Goal: Information Seeking & Learning: Learn about a topic

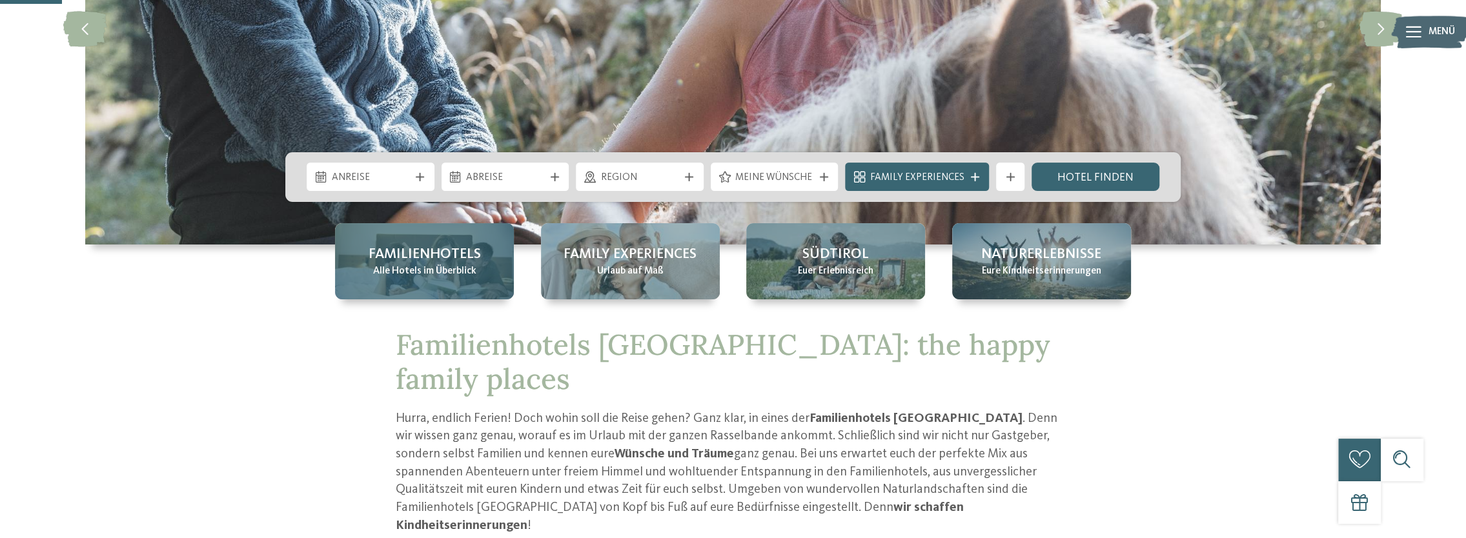
click at [436, 253] on span "Familienhotels" at bounding box center [424, 255] width 112 height 20
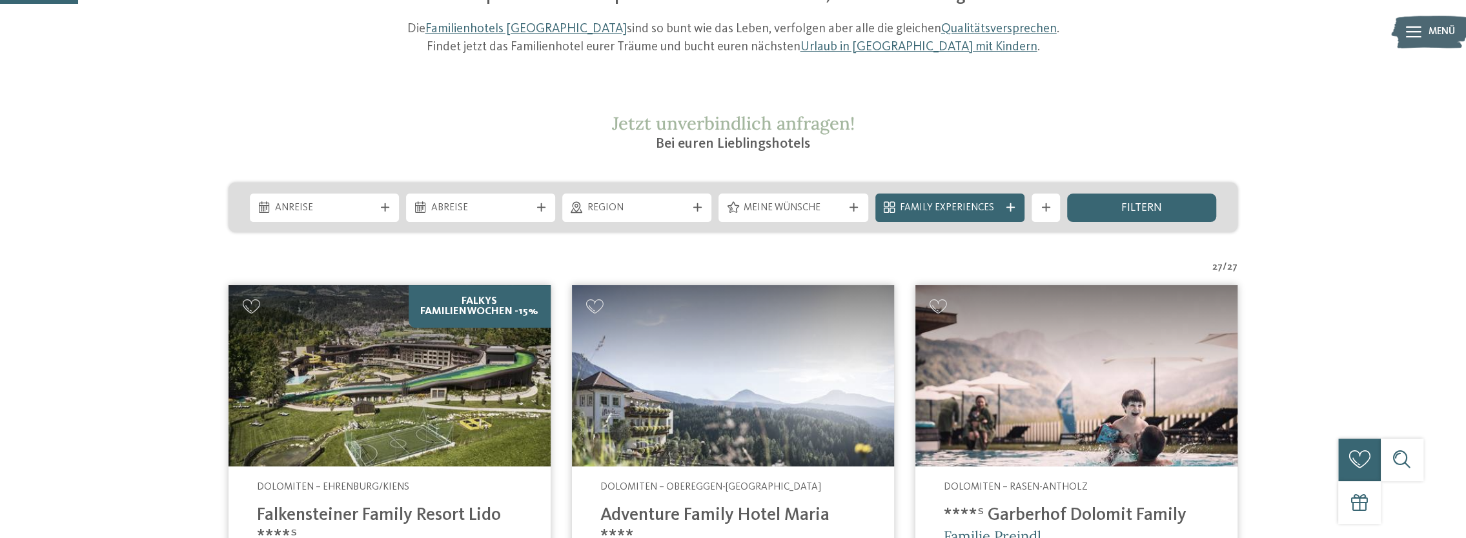
scroll to position [258, 0]
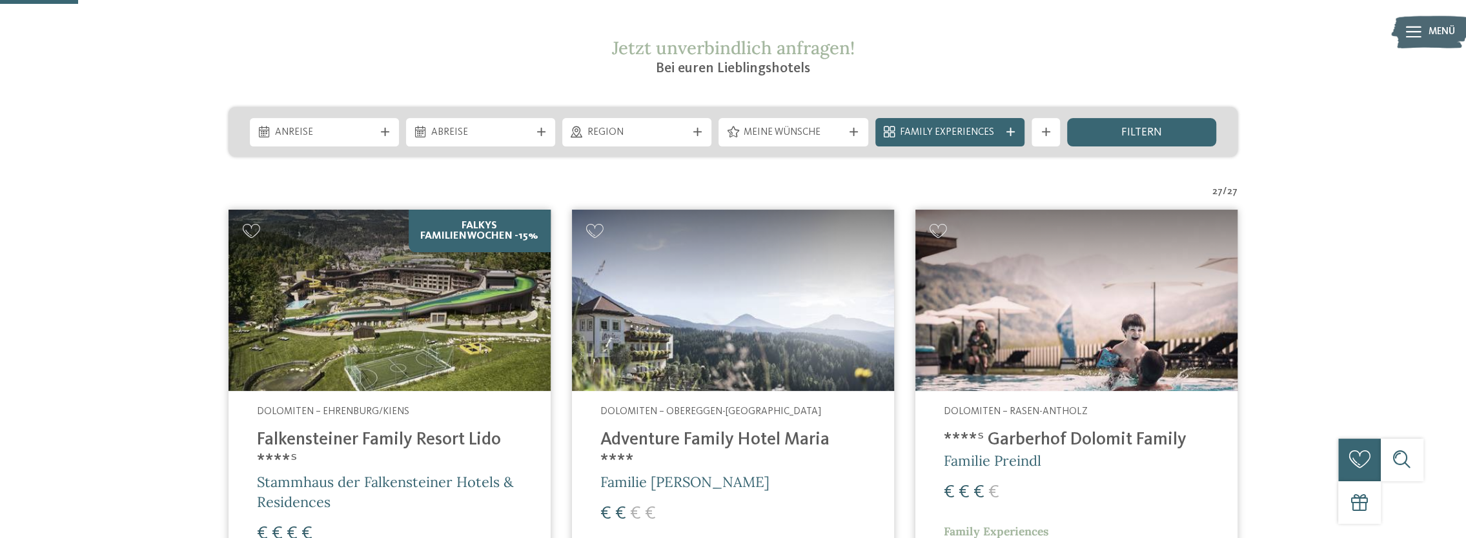
click at [457, 294] on img at bounding box center [389, 300] width 322 height 181
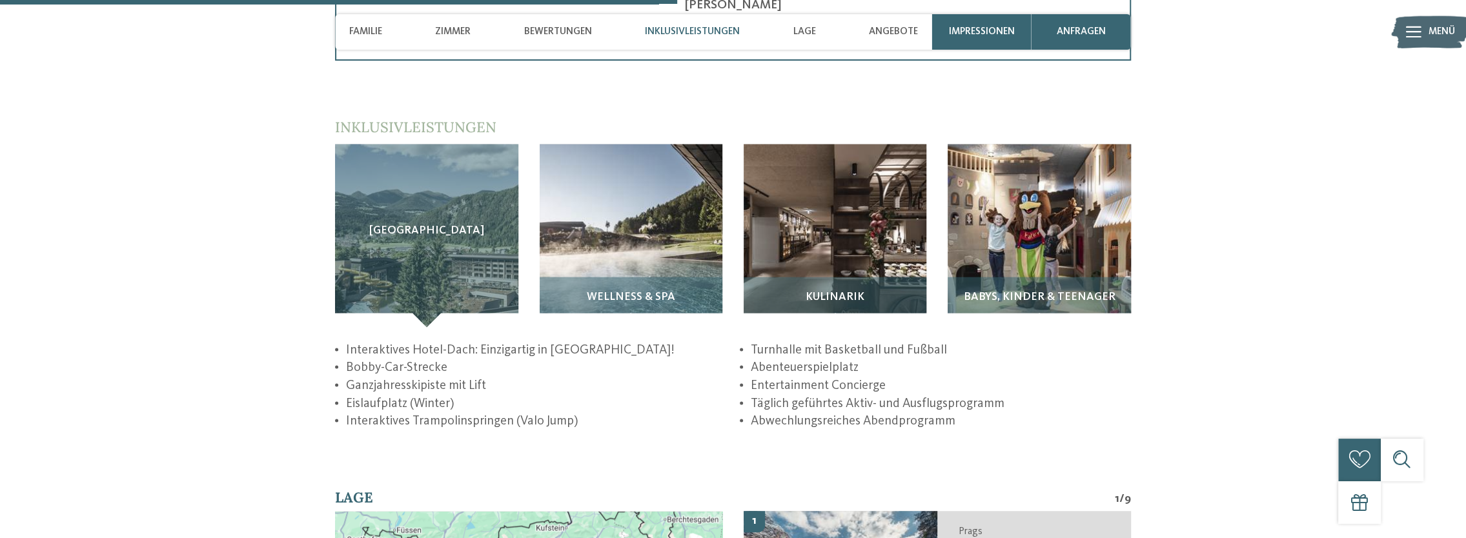
scroll to position [2259, 0]
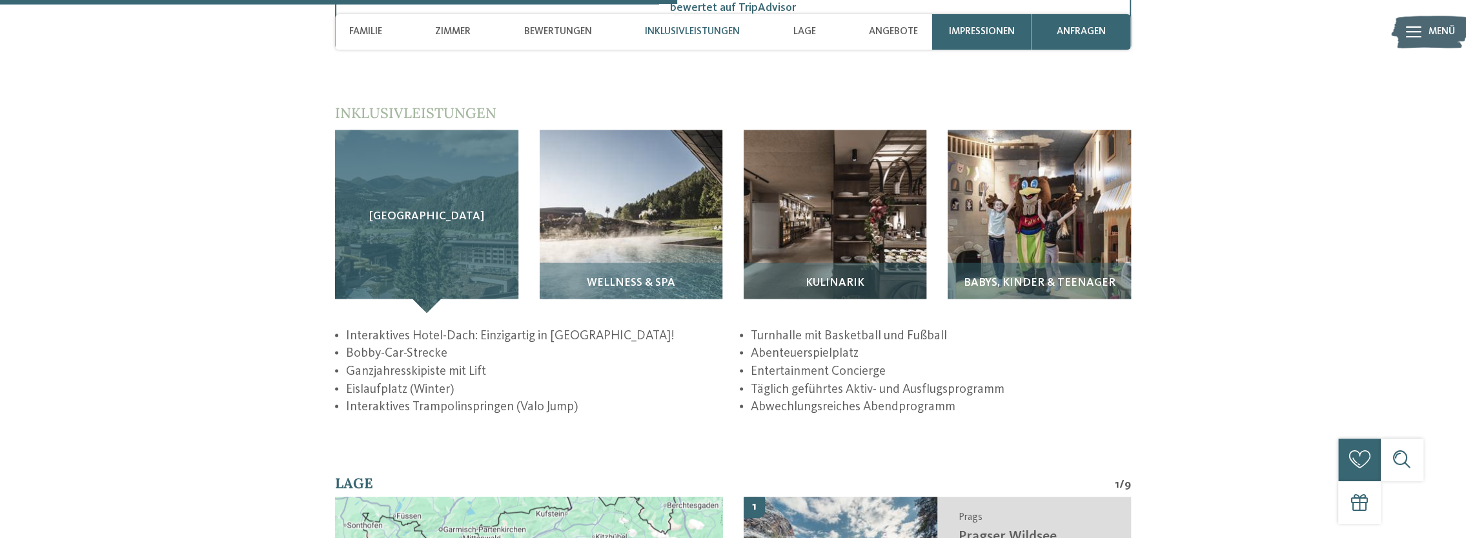
click at [432, 230] on div "Sky Adventure Park" at bounding box center [426, 221] width 183 height 183
click at [409, 210] on span "Sky Adventure Park" at bounding box center [426, 216] width 115 height 12
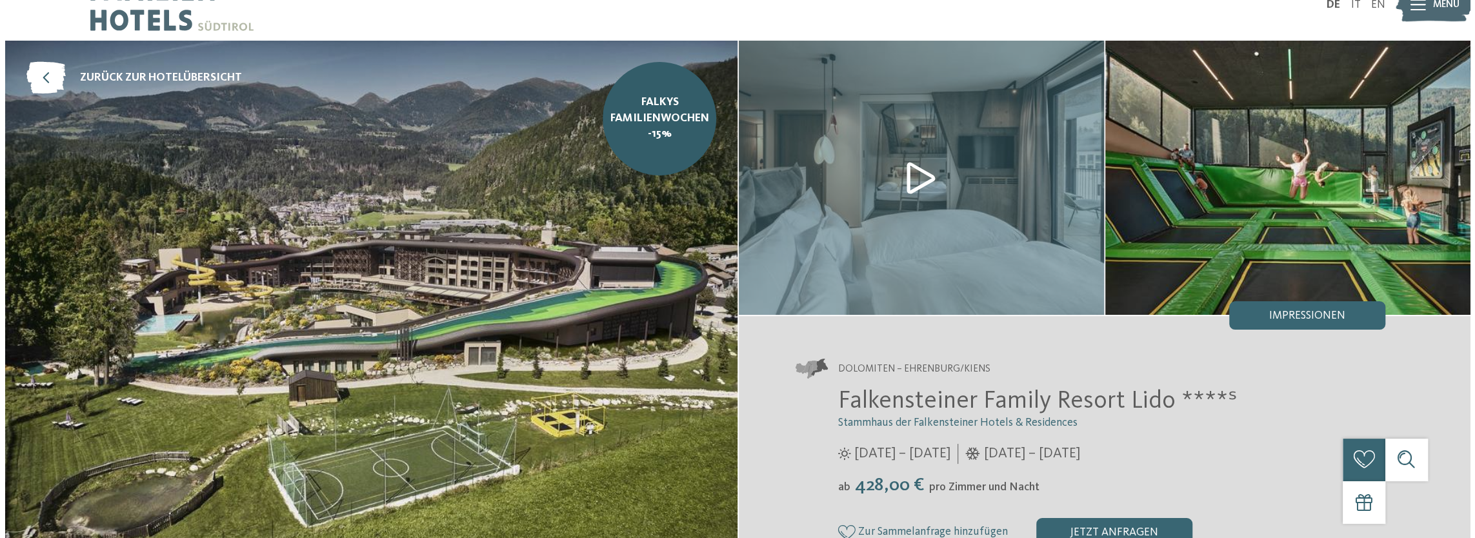
scroll to position [0, 0]
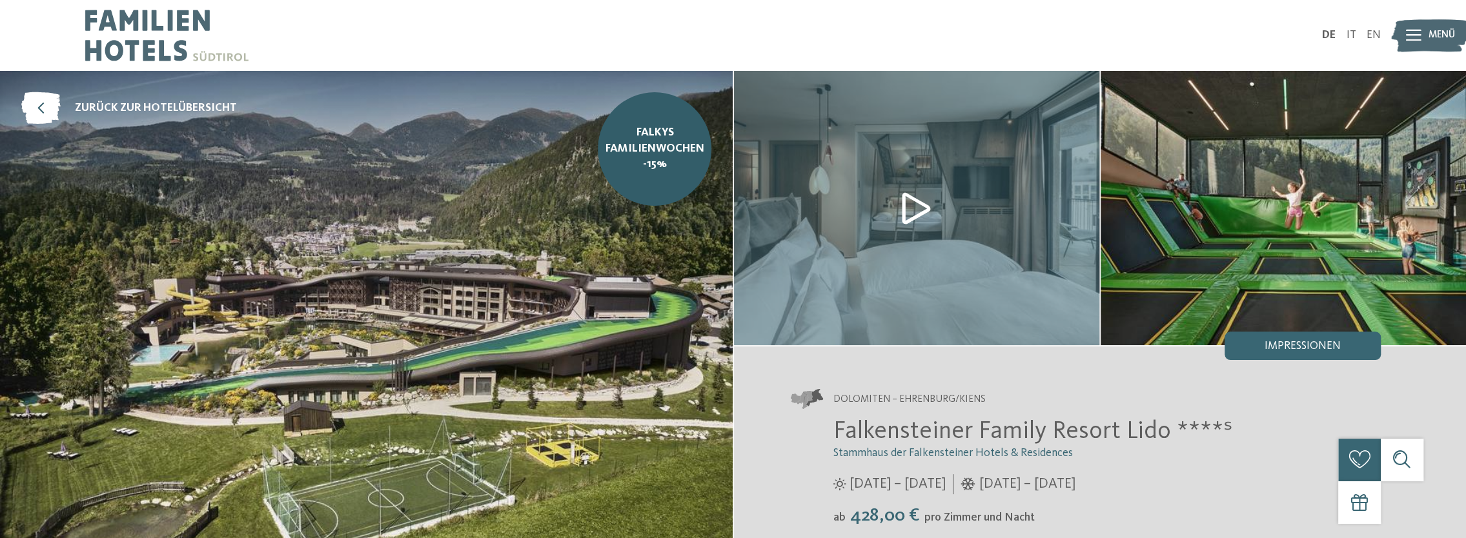
click at [1292, 348] on span "Impressionen" at bounding box center [1302, 347] width 76 height 12
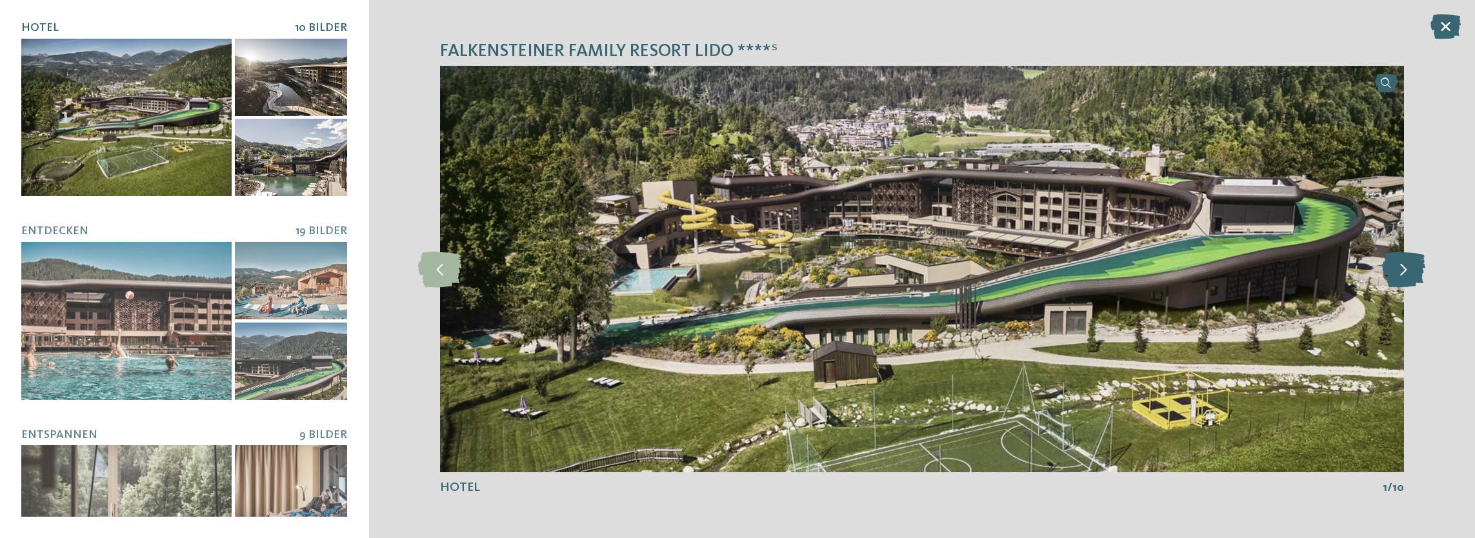
click at [1408, 266] on icon at bounding box center [1403, 268] width 43 height 35
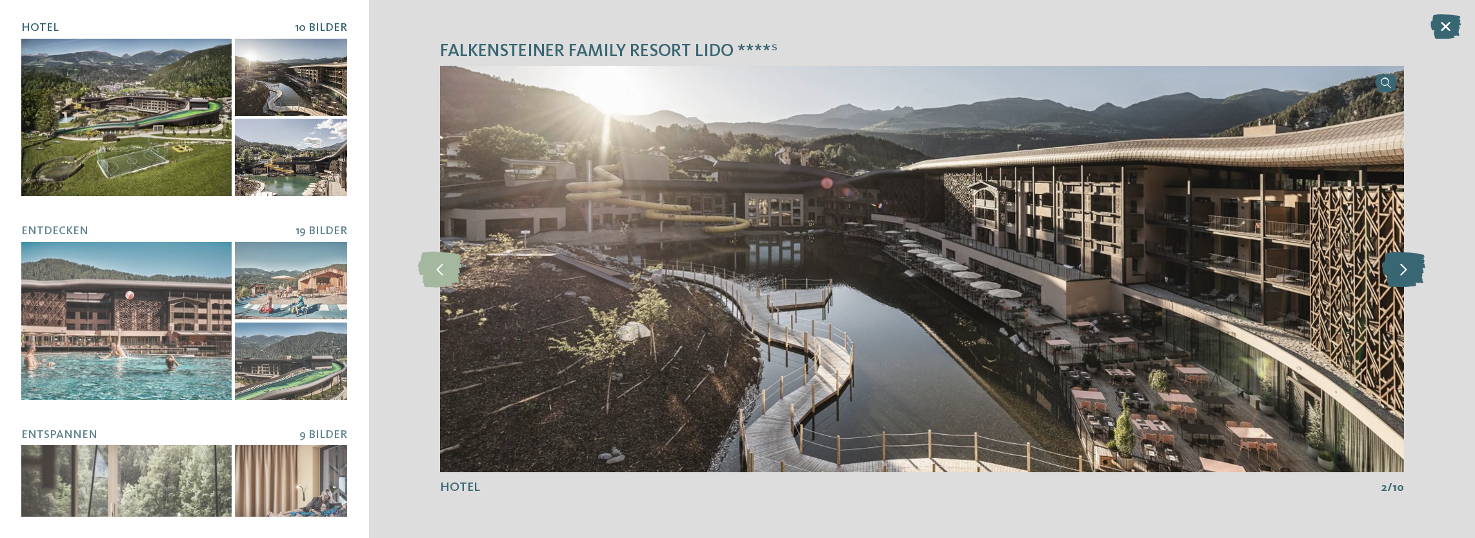
click at [1408, 266] on icon at bounding box center [1403, 268] width 43 height 35
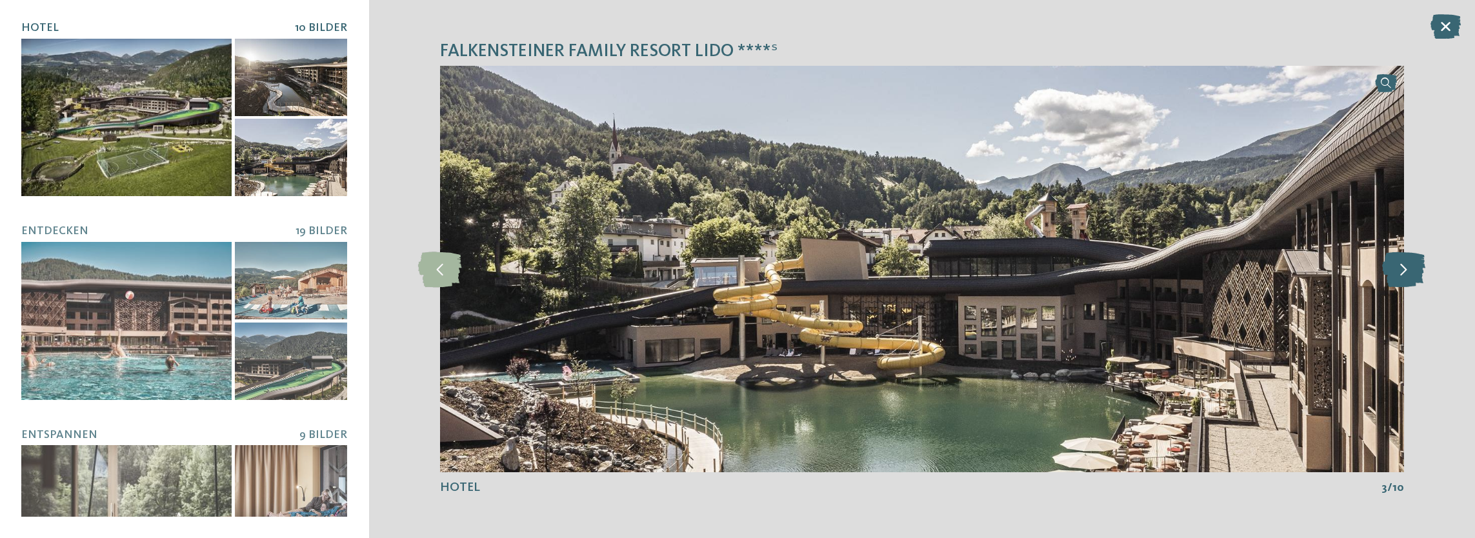
click at [1408, 266] on icon at bounding box center [1403, 268] width 43 height 35
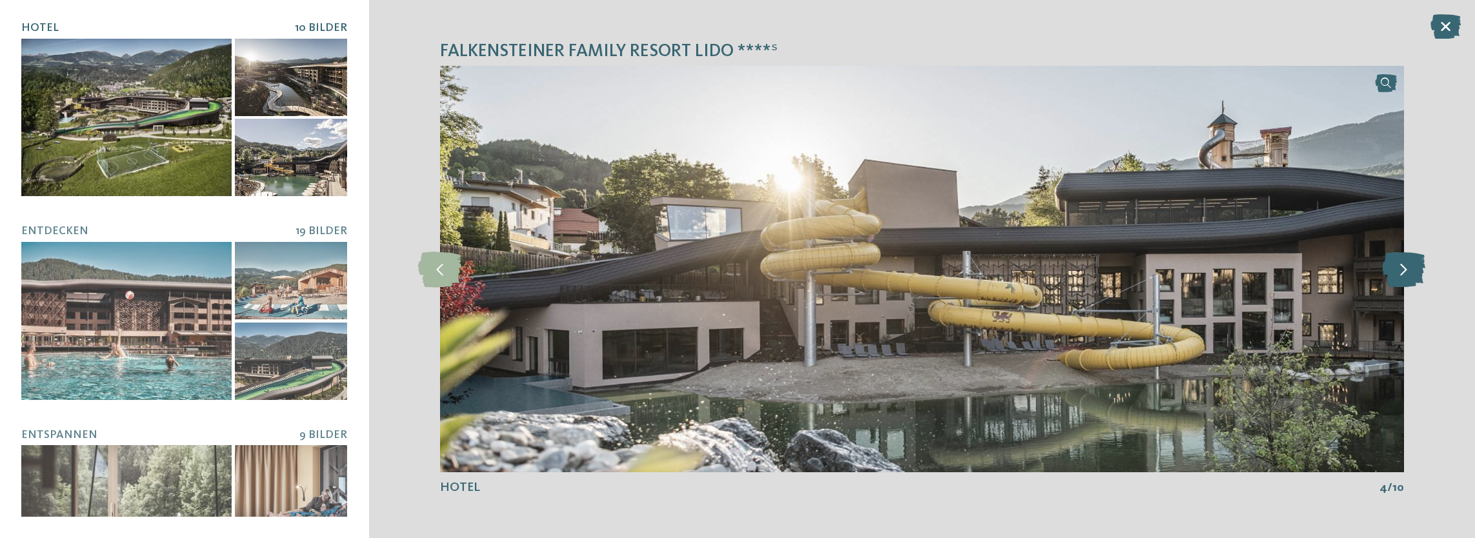
click at [1408, 266] on icon at bounding box center [1403, 268] width 43 height 35
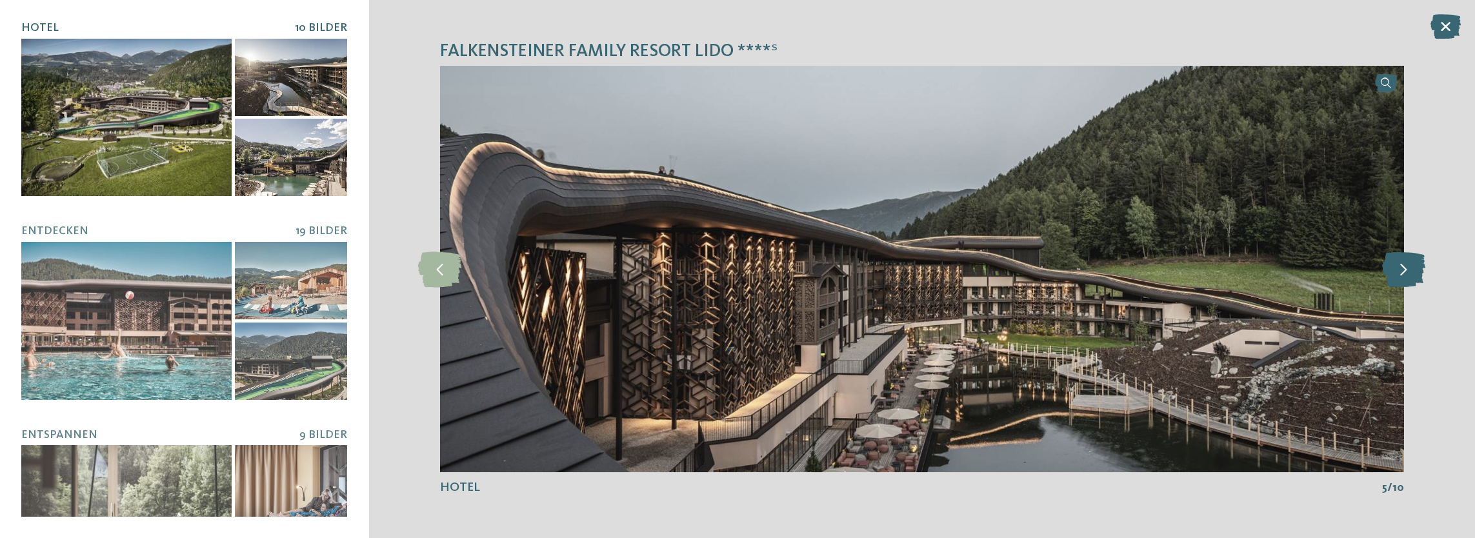
click at [1408, 266] on icon at bounding box center [1403, 268] width 43 height 35
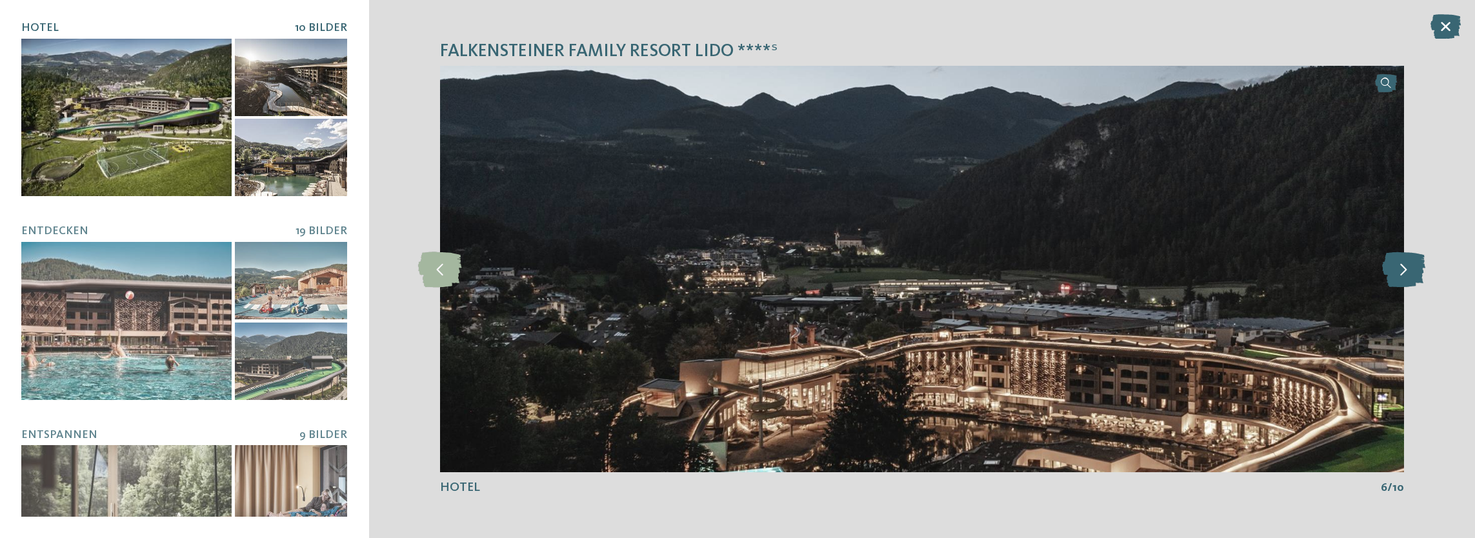
click at [1408, 266] on icon at bounding box center [1403, 268] width 43 height 35
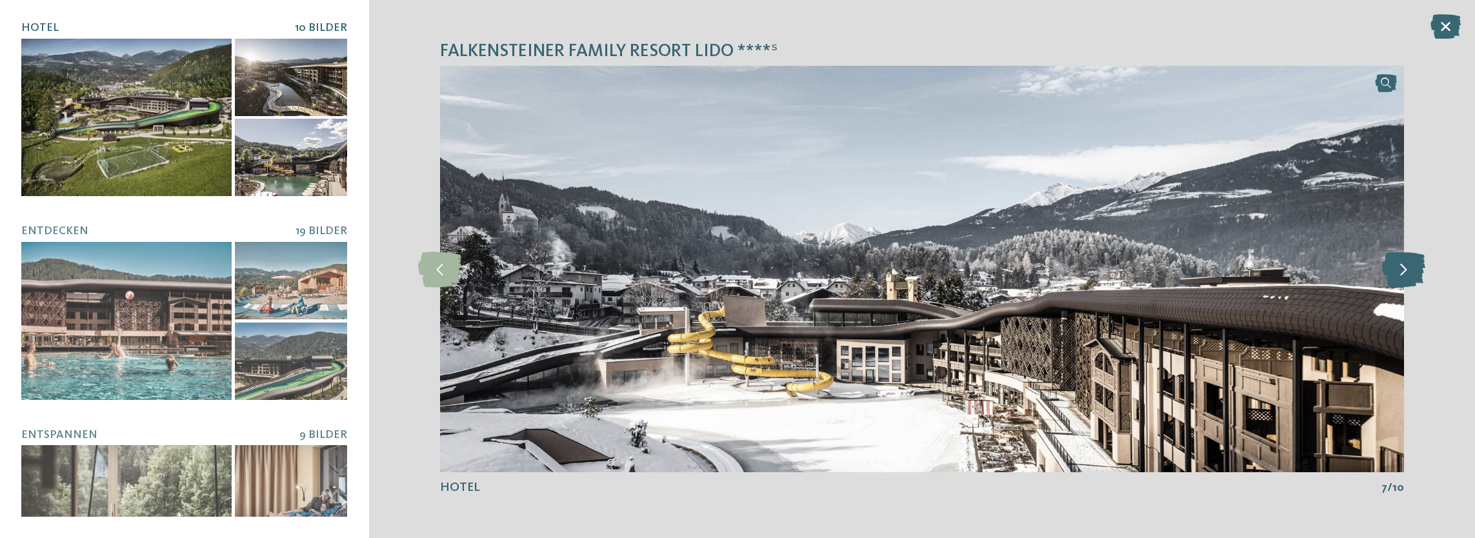
click at [1408, 266] on icon at bounding box center [1403, 268] width 43 height 35
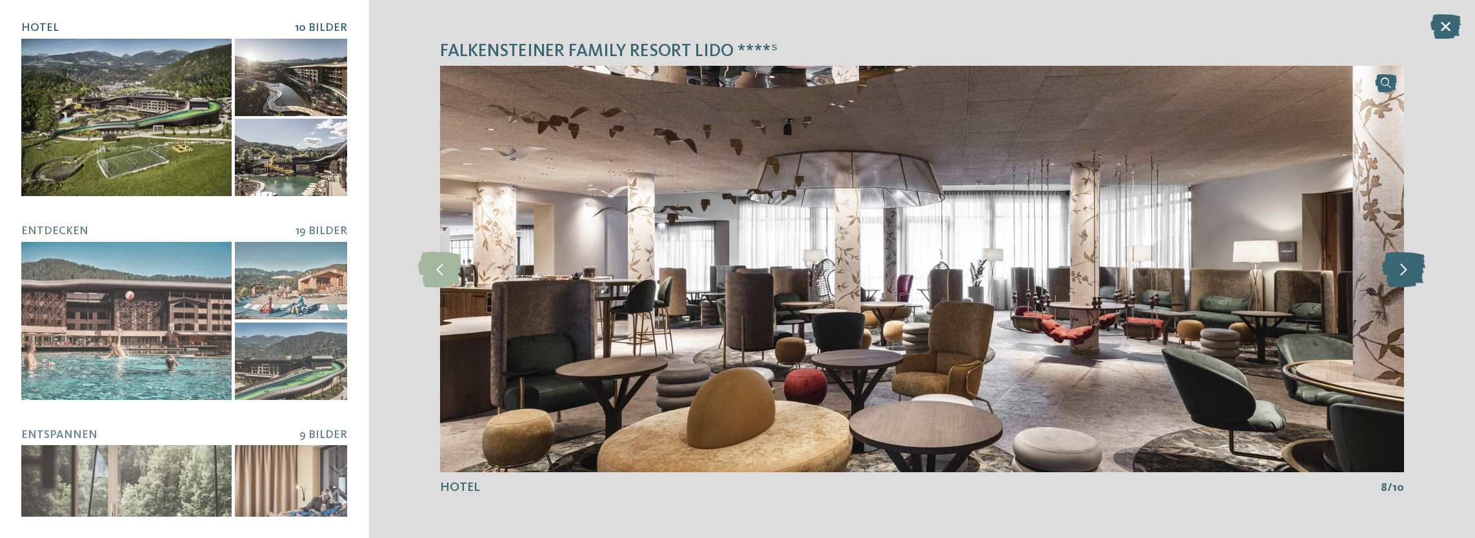
click at [1408, 266] on icon at bounding box center [1403, 268] width 43 height 35
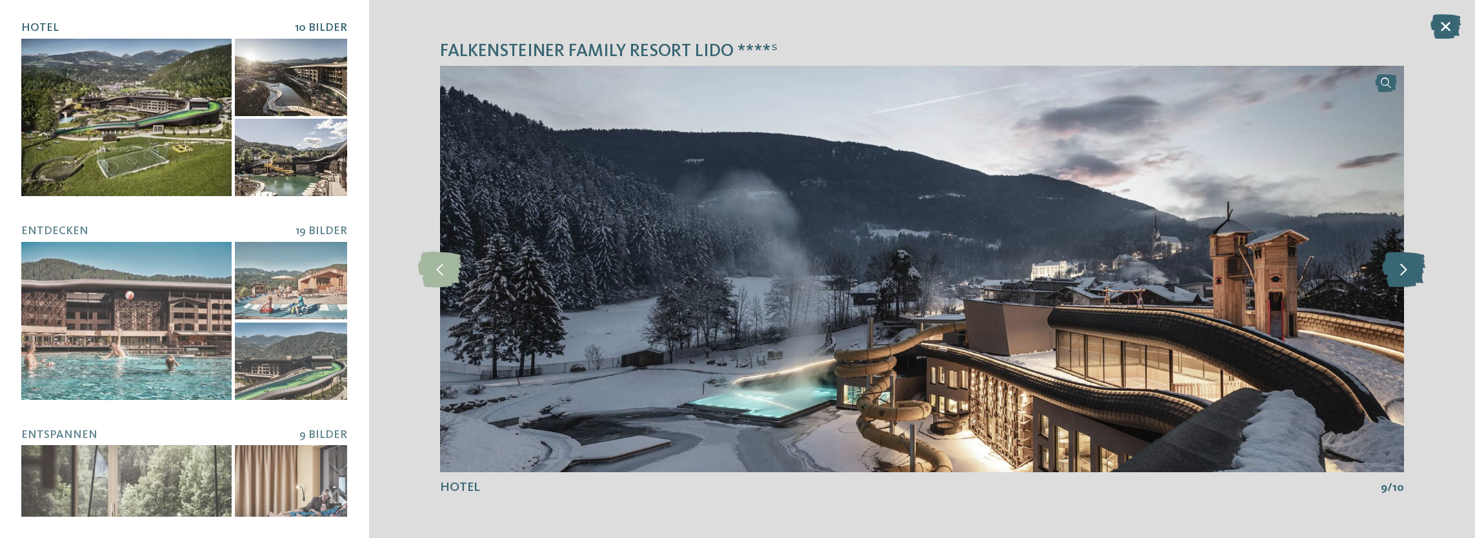
click at [1408, 266] on icon at bounding box center [1403, 268] width 43 height 35
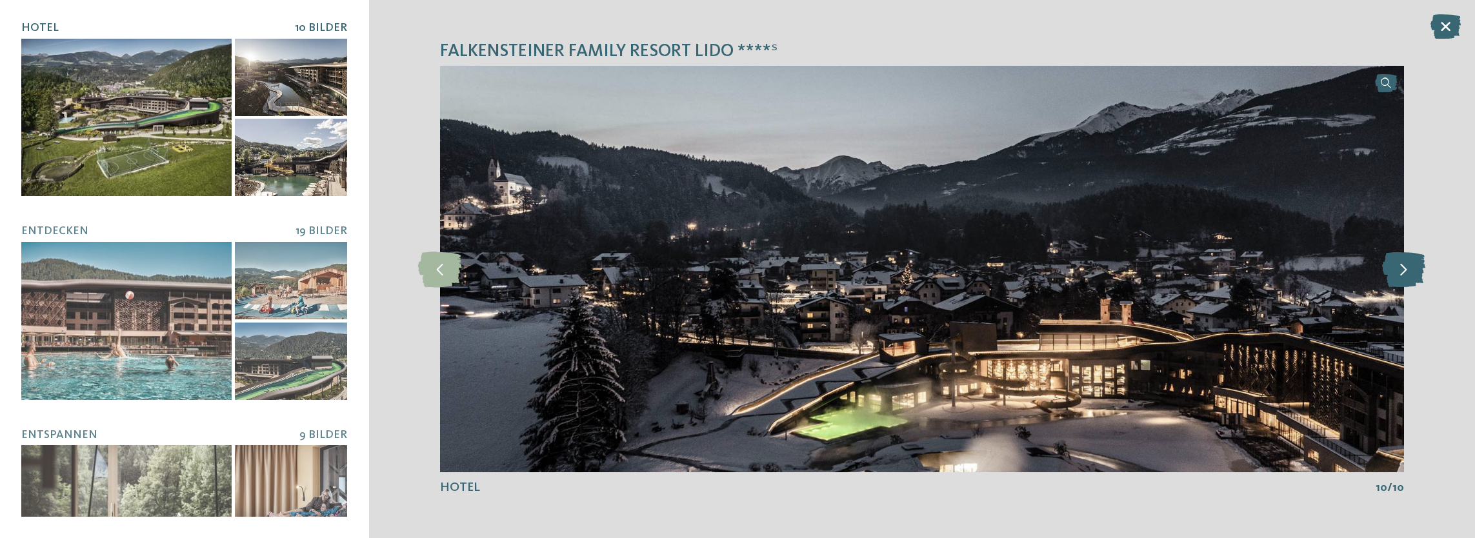
click at [1408, 266] on icon at bounding box center [1403, 268] width 43 height 35
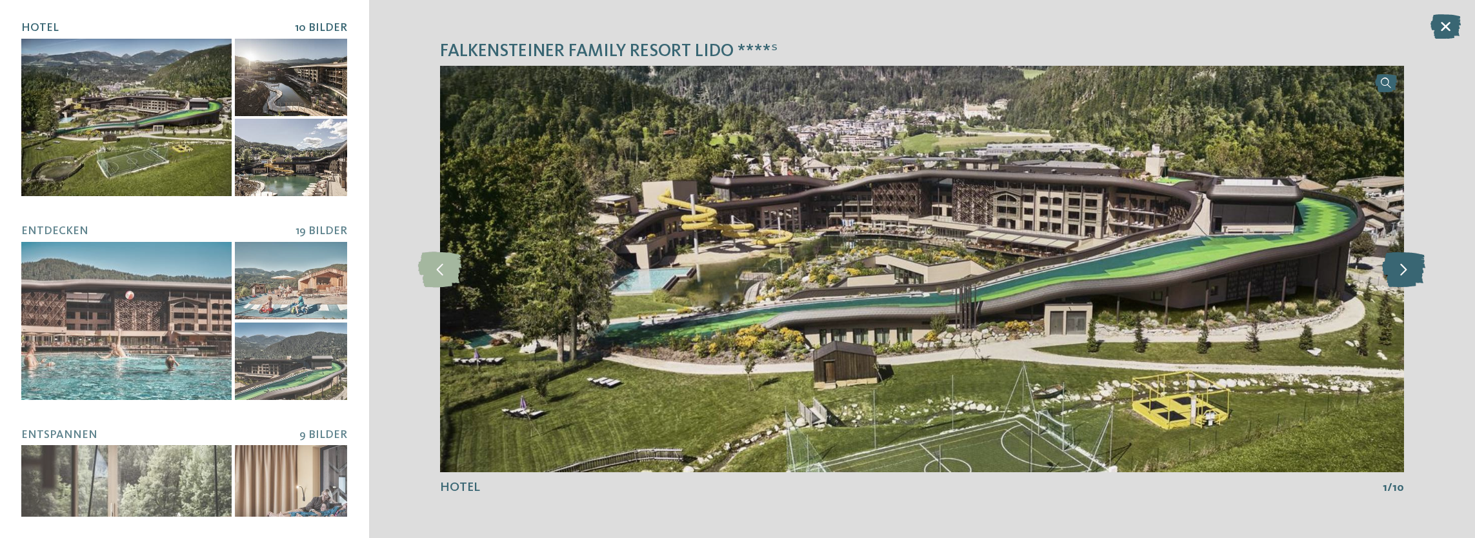
click at [1408, 266] on icon at bounding box center [1403, 268] width 43 height 35
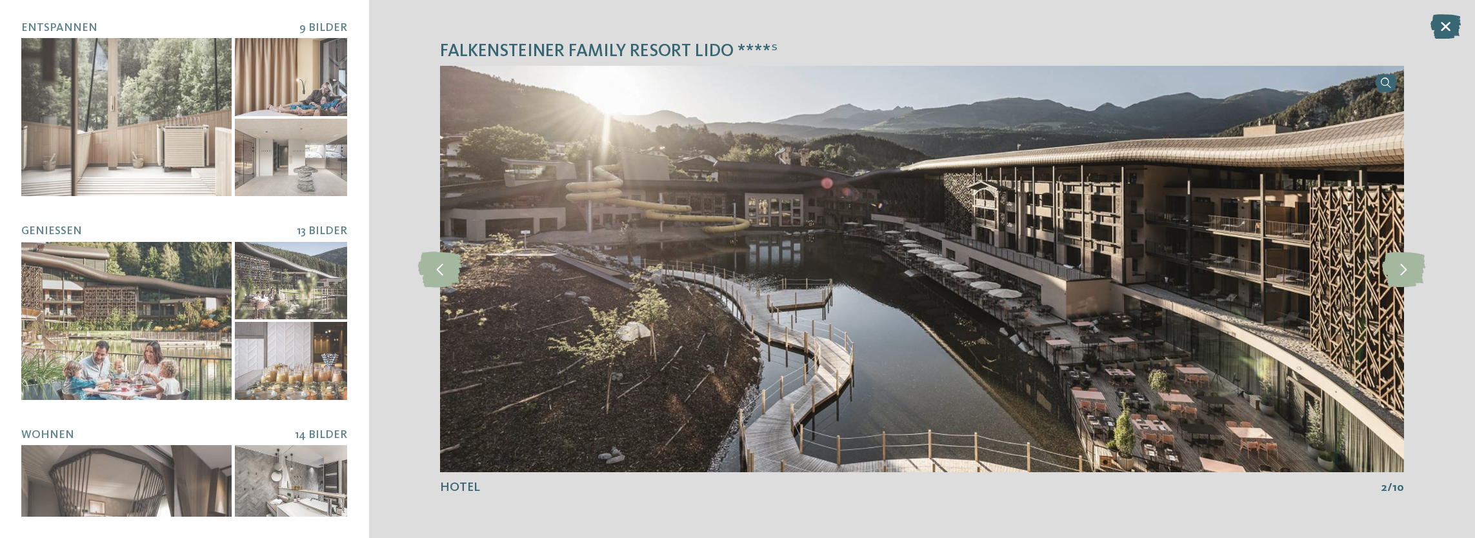
scroll to position [478, 0]
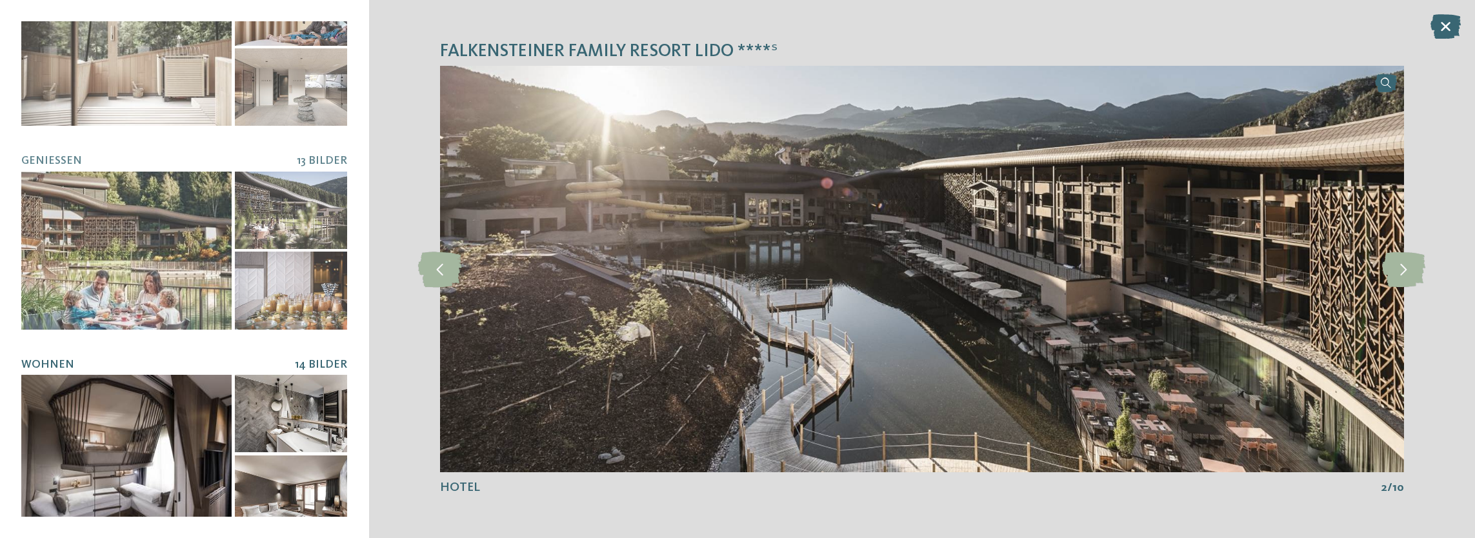
click at [108, 405] on div at bounding box center [126, 454] width 210 height 158
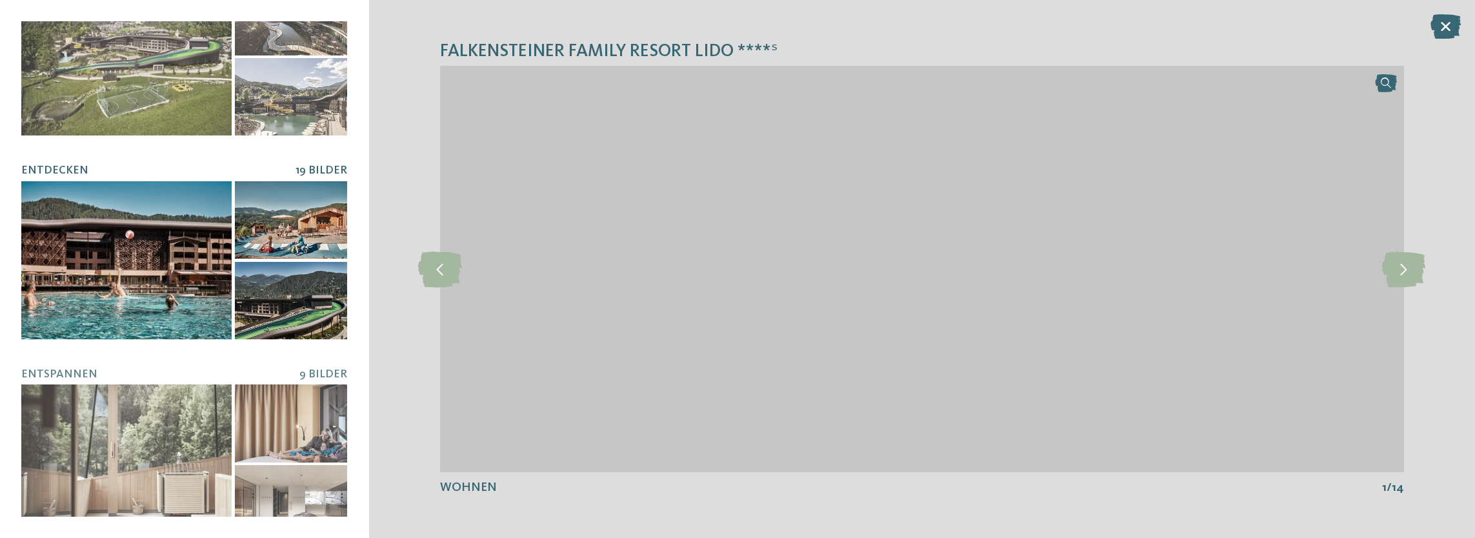
scroll to position [0, 0]
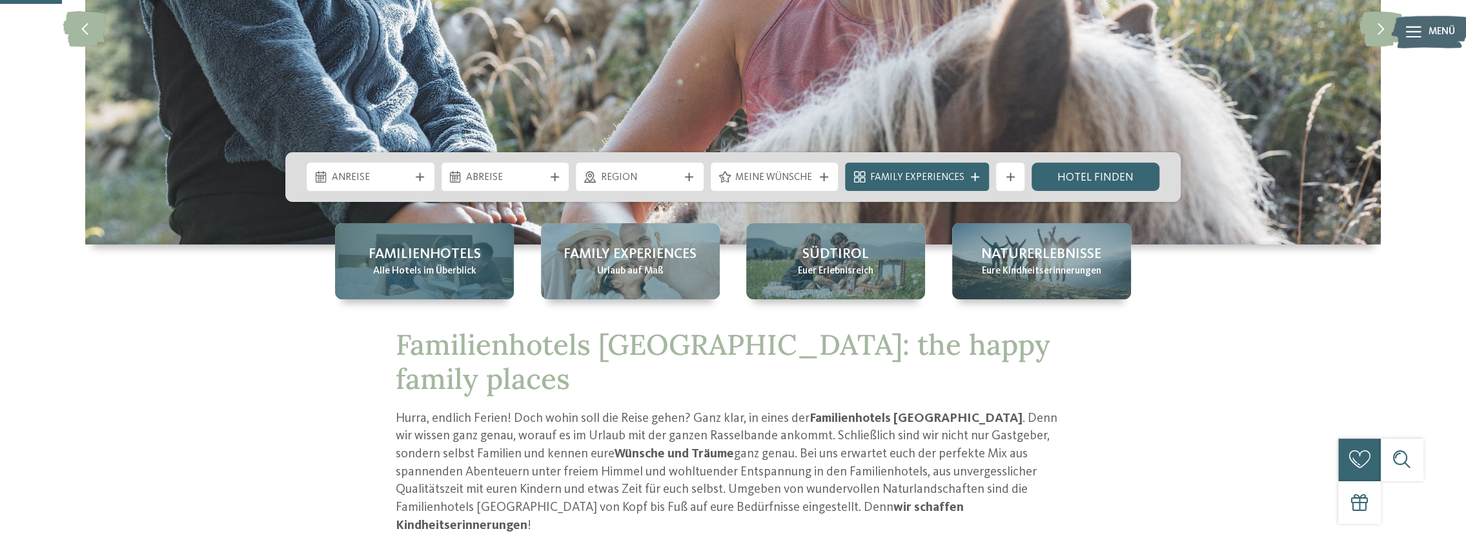
click at [429, 256] on span "Familienhotels" at bounding box center [424, 255] width 112 height 20
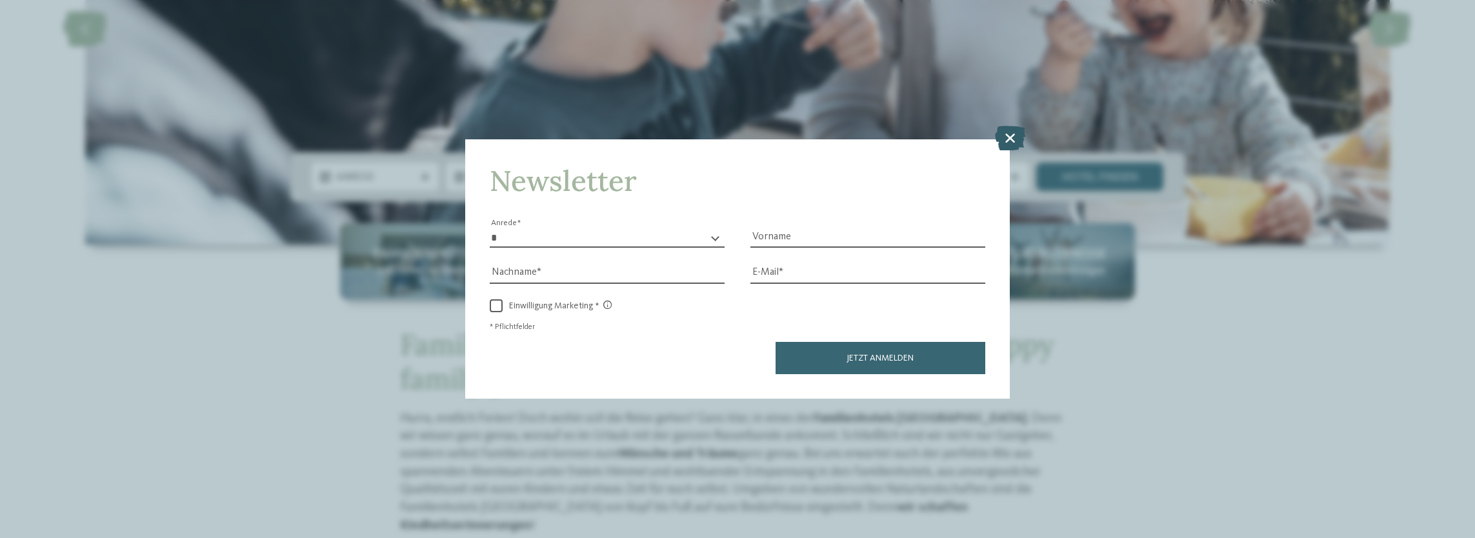
click at [1013, 134] on icon at bounding box center [1010, 138] width 30 height 25
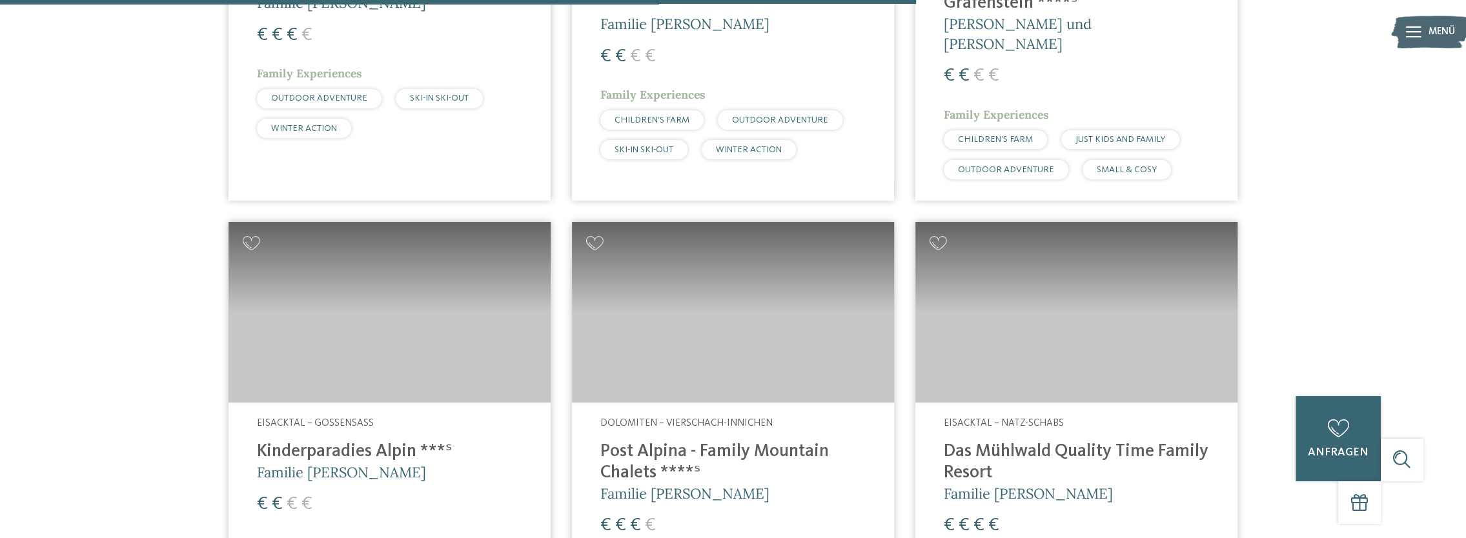
scroll to position [3098, 0]
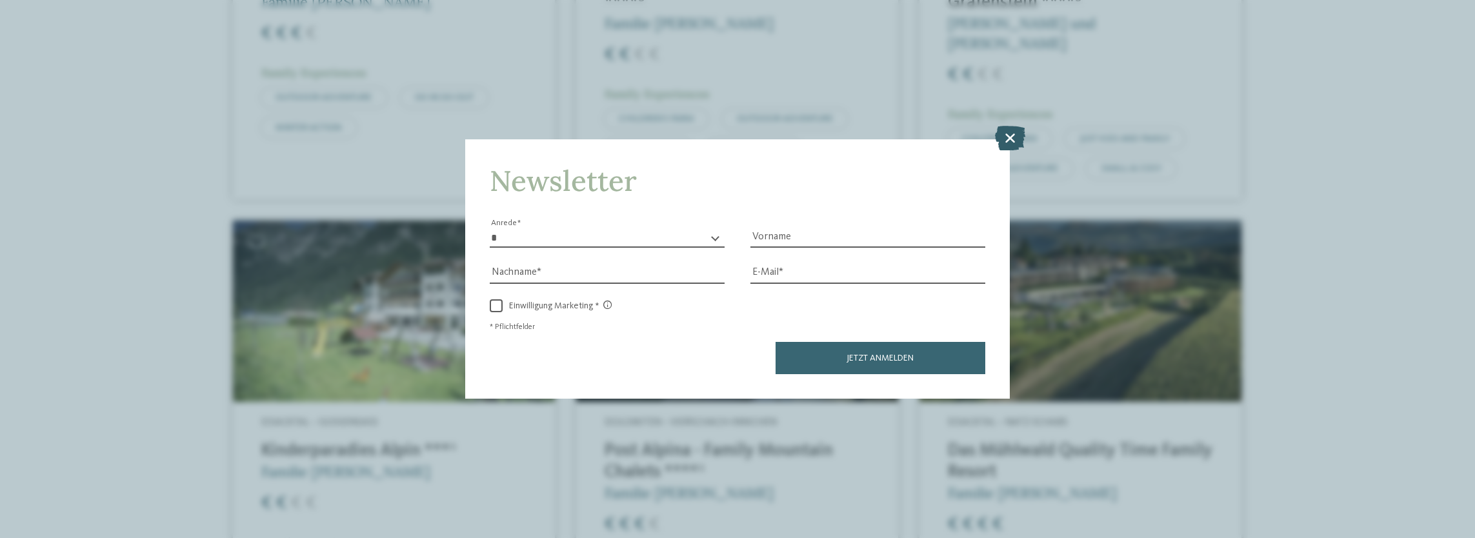
click at [1009, 140] on icon at bounding box center [1010, 138] width 30 height 25
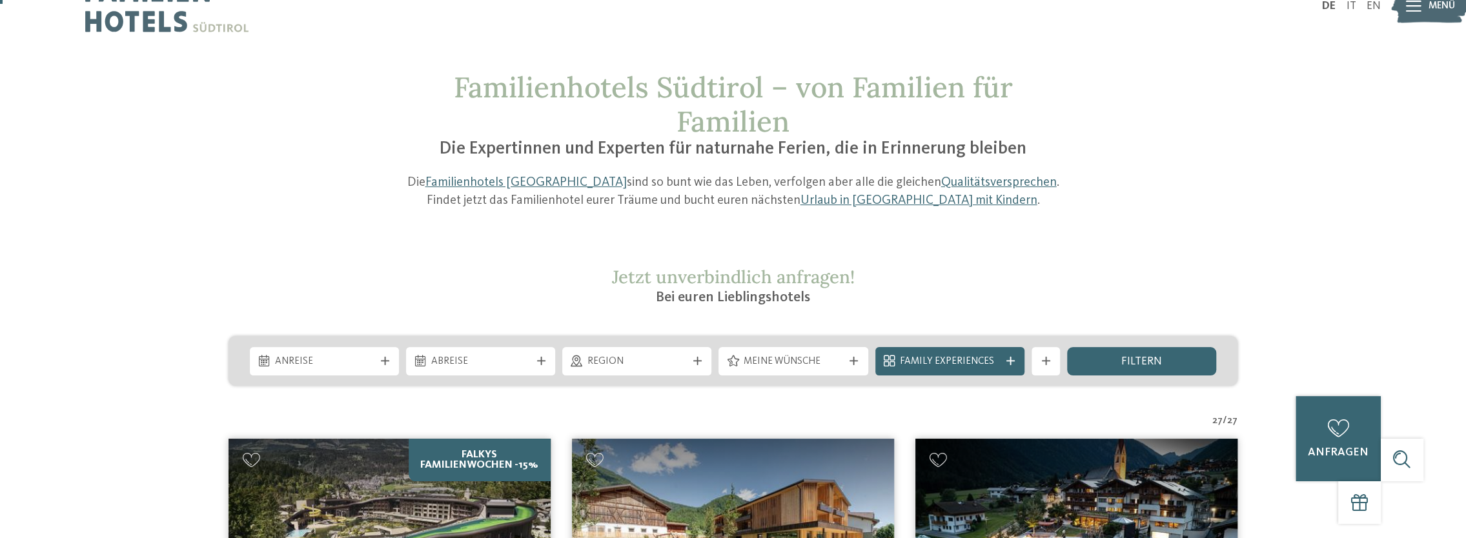
scroll to position [0, 0]
